Goal: Task Accomplishment & Management: Complete application form

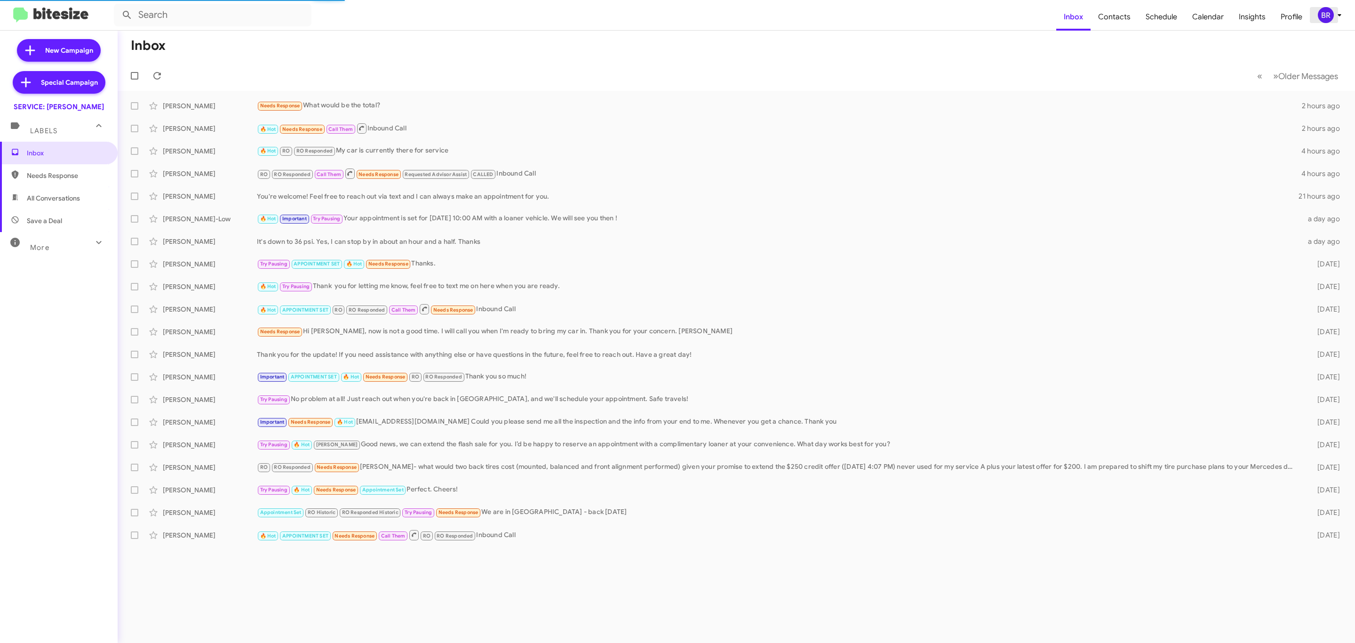
click at [1323, 18] on div "BR" at bounding box center [1326, 15] width 16 height 16
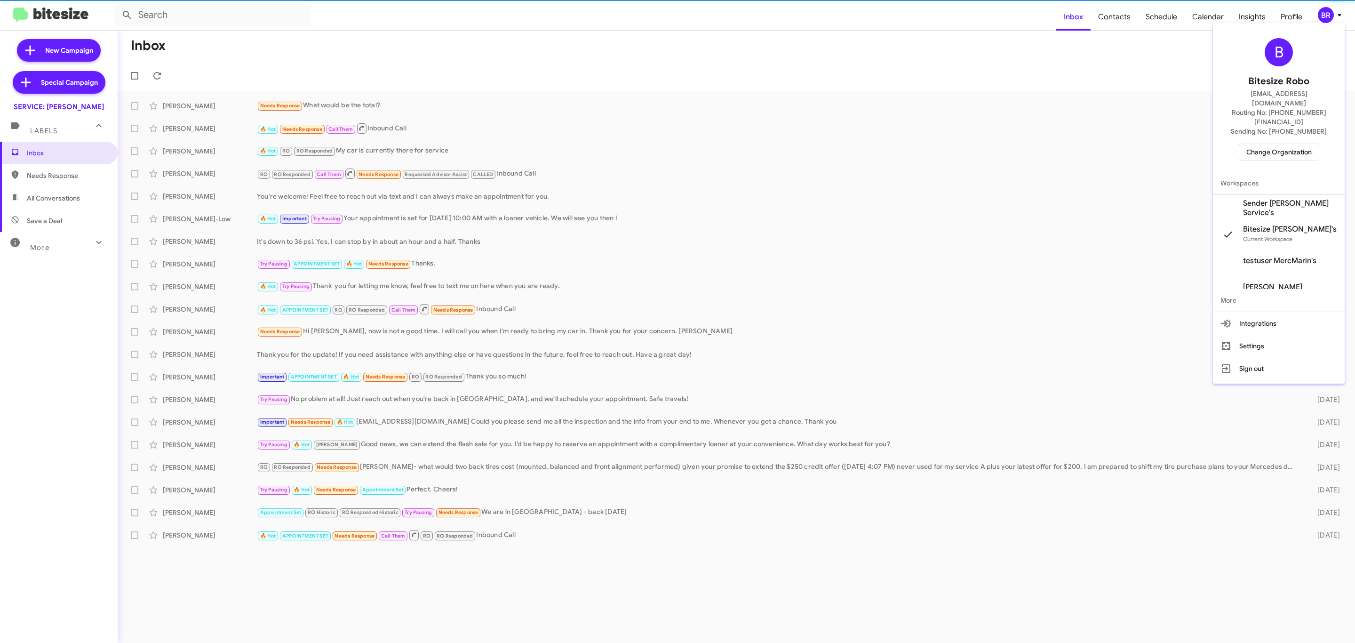
click at [1323, 18] on div at bounding box center [677, 321] width 1355 height 643
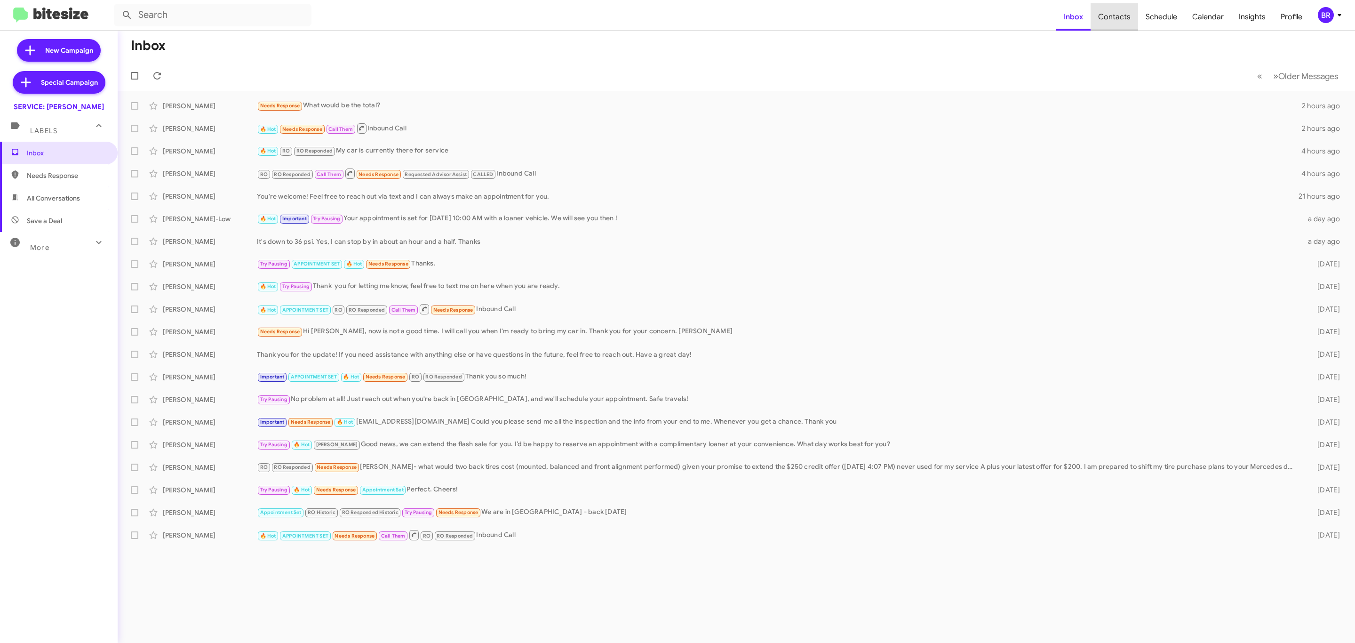
click at [1122, 19] on span "Contacts" at bounding box center [1114, 16] width 48 height 27
type input "in:groups"
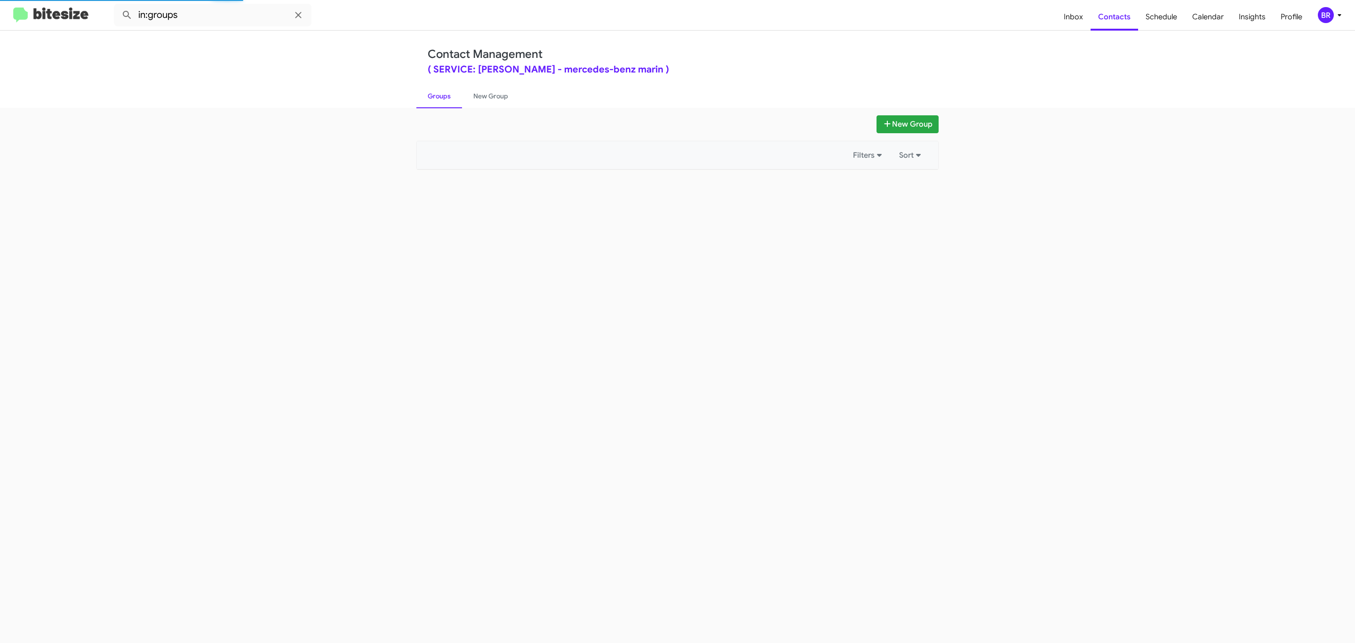
click at [1324, 17] on div "BR" at bounding box center [1326, 15] width 16 height 16
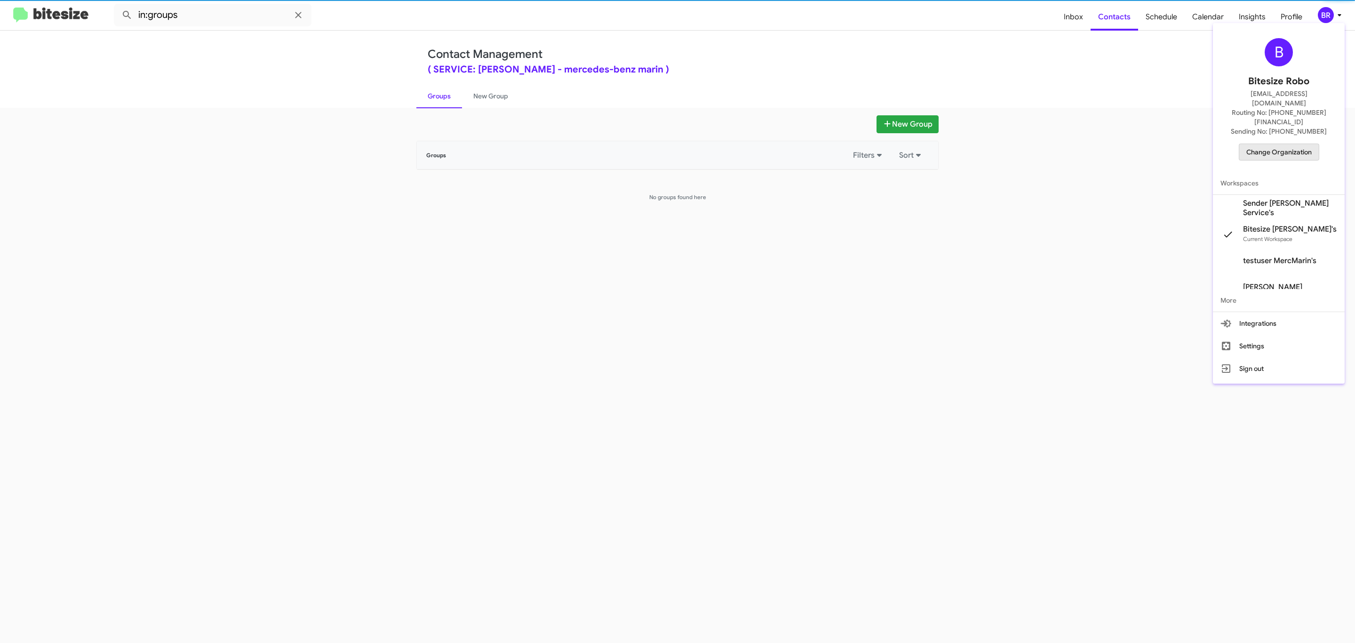
click at [1281, 144] on span "Change Organization" at bounding box center [1278, 152] width 65 height 16
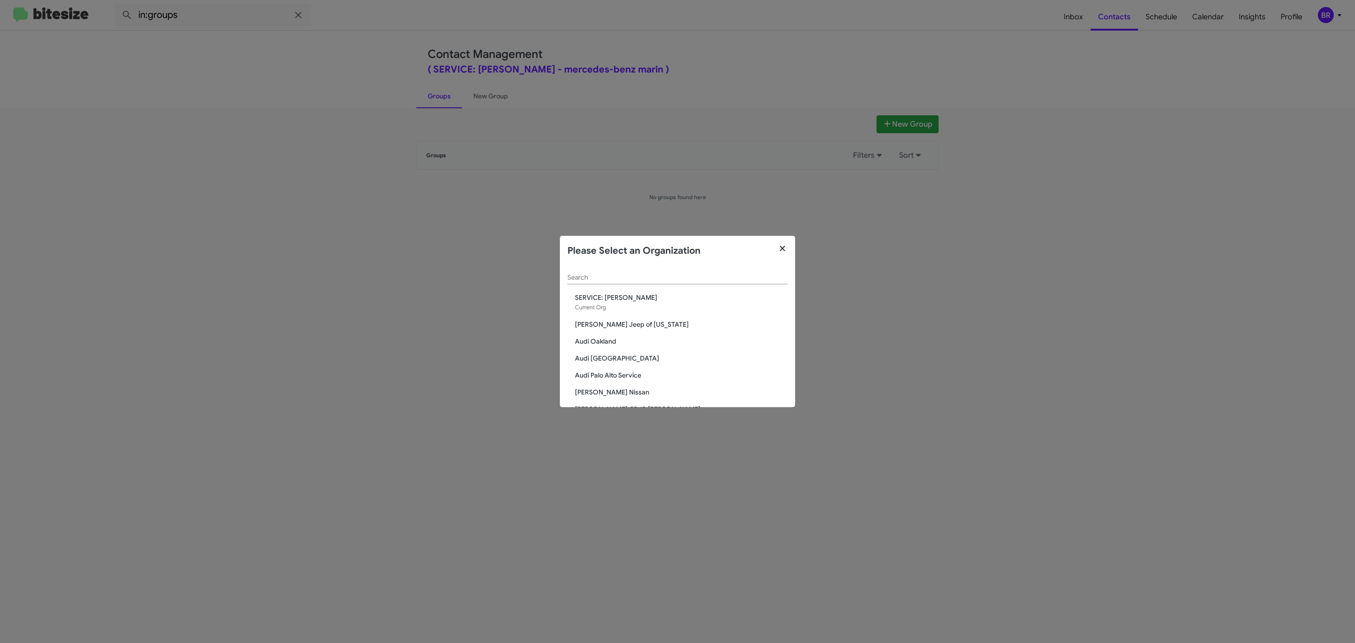
drag, startPoint x: 776, startPoint y: 247, endPoint x: 791, endPoint y: 243, distance: 15.1
click at [778, 247] on button "button" at bounding box center [783, 249] width 26 height 26
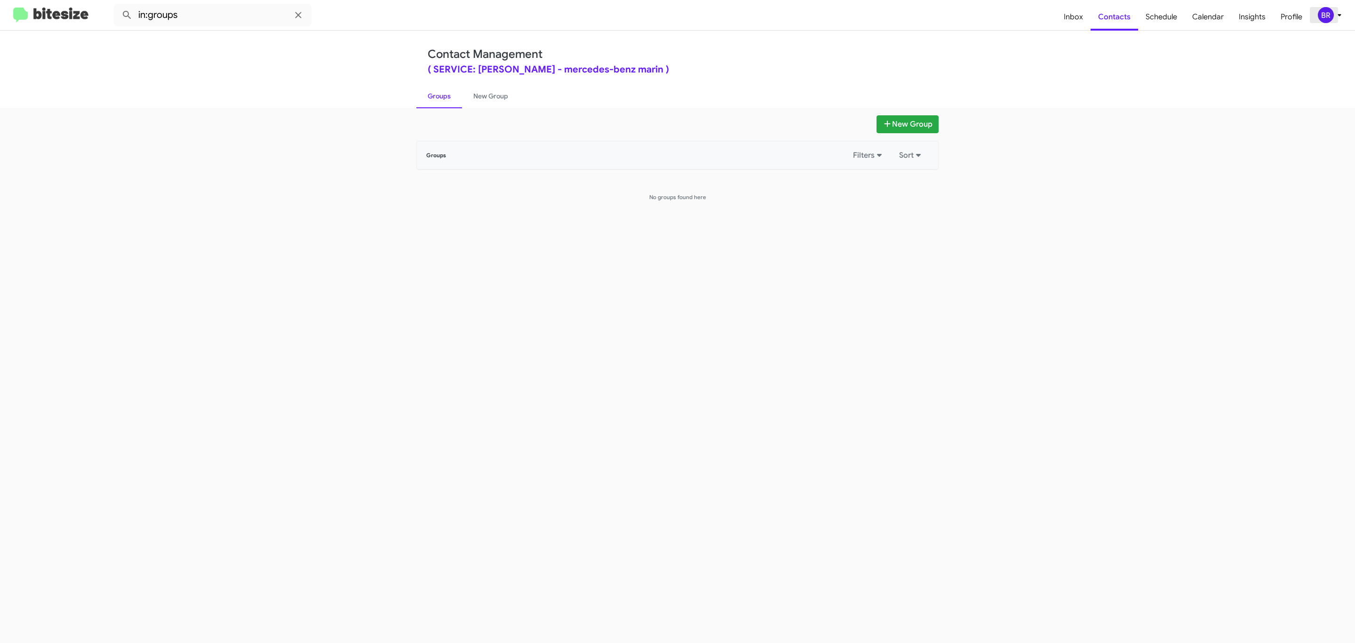
click at [1322, 21] on div "BR" at bounding box center [1326, 15] width 16 height 16
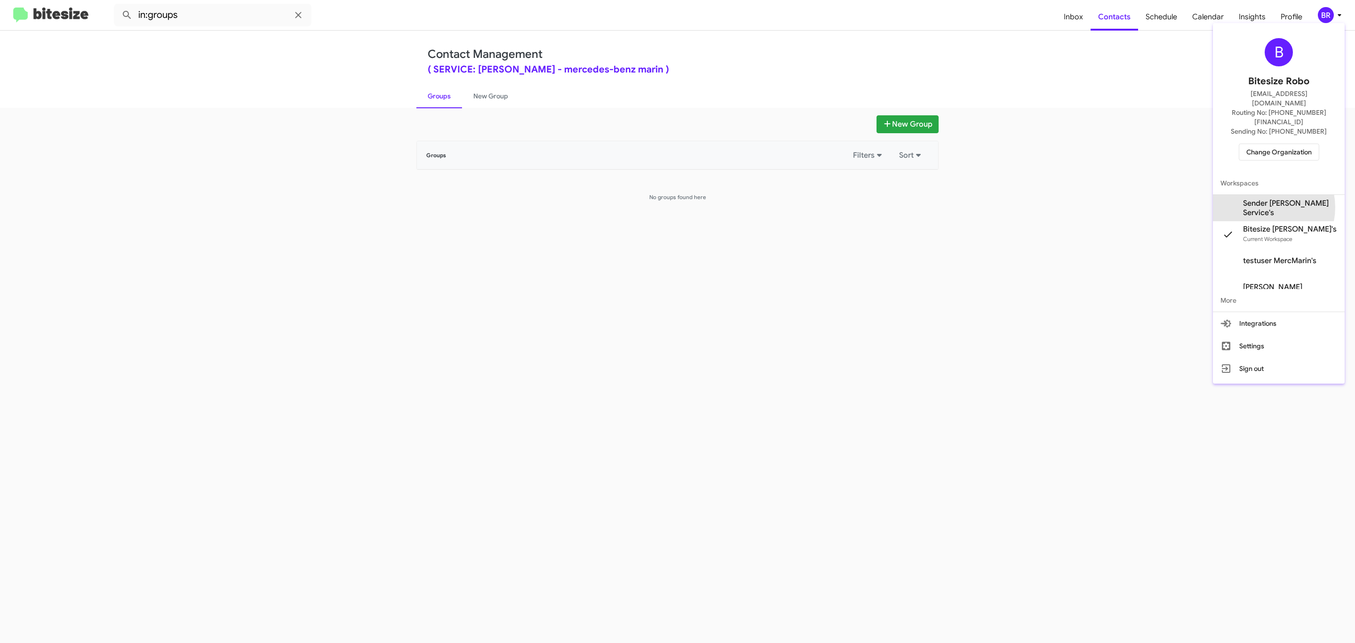
click at [1265, 199] on span "Sender Mercedes Marin Service's" at bounding box center [1290, 208] width 94 height 19
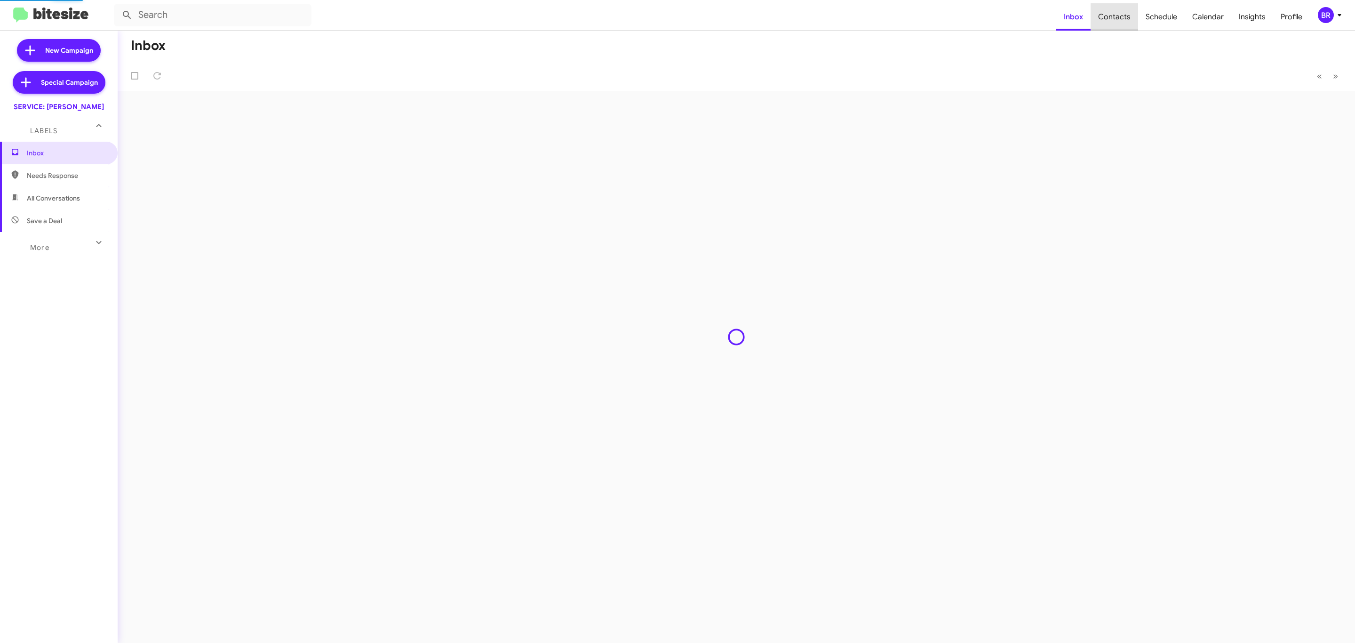
click at [1122, 18] on span "Contacts" at bounding box center [1114, 16] width 48 height 27
type input "in:groups"
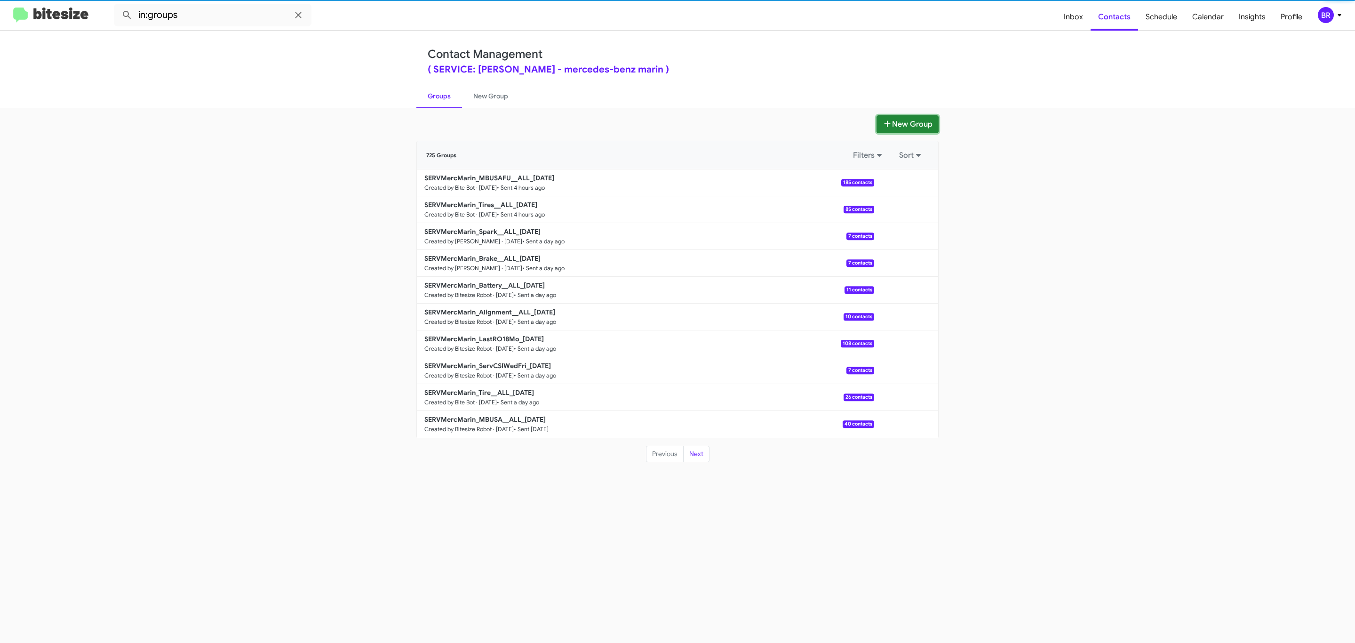
click at [902, 119] on button "New Group" at bounding box center [907, 124] width 62 height 18
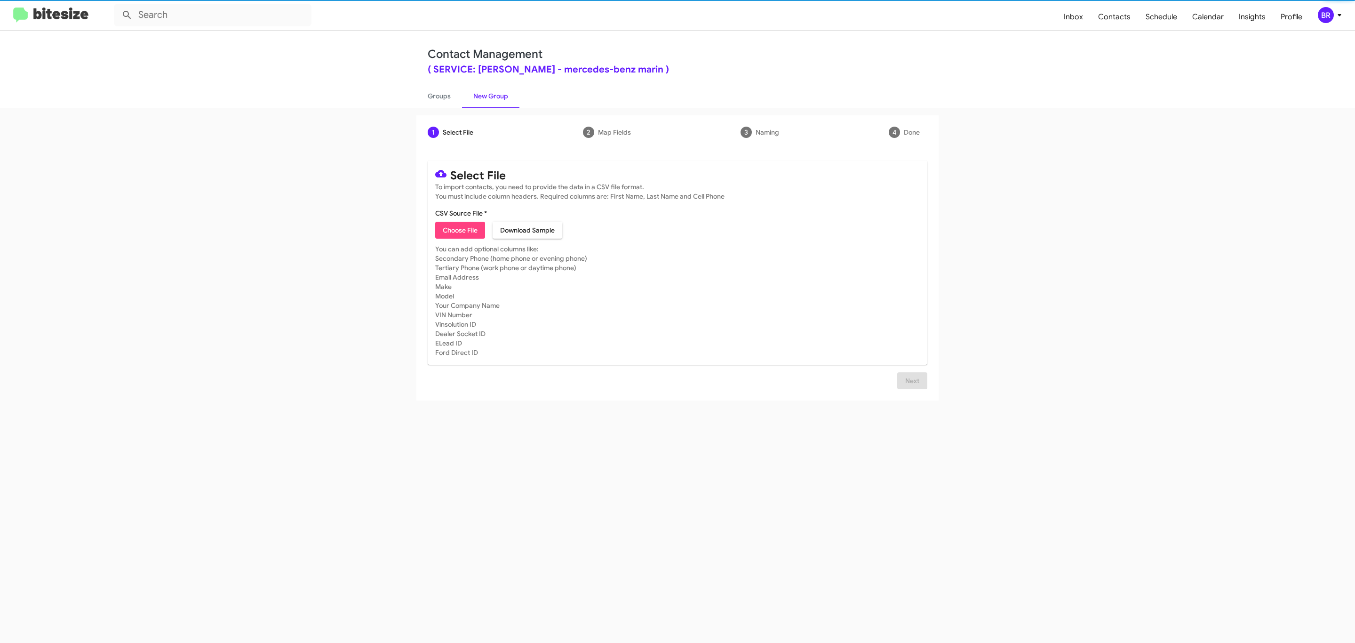
click at [467, 230] on span "Choose File" at bounding box center [460, 230] width 35 height 17
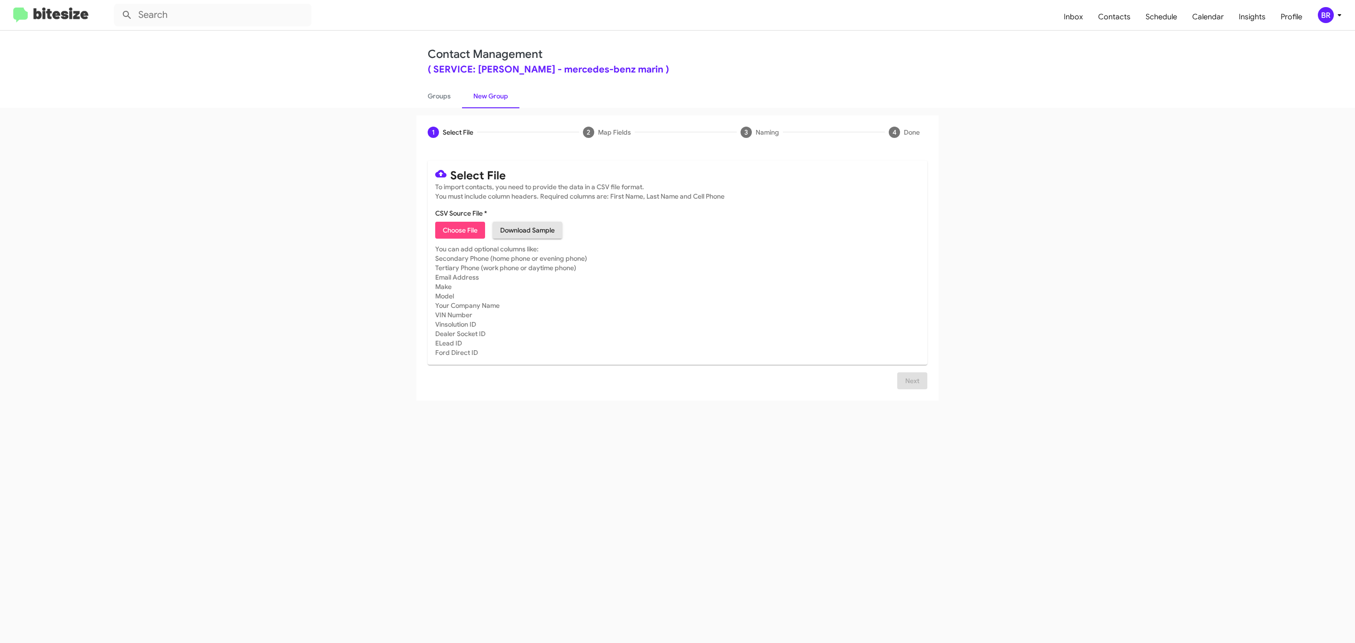
click at [513, 230] on span "Download Sample" at bounding box center [527, 230] width 55 height 17
